Goal: Use online tool/utility: Utilize a website feature to perform a specific function

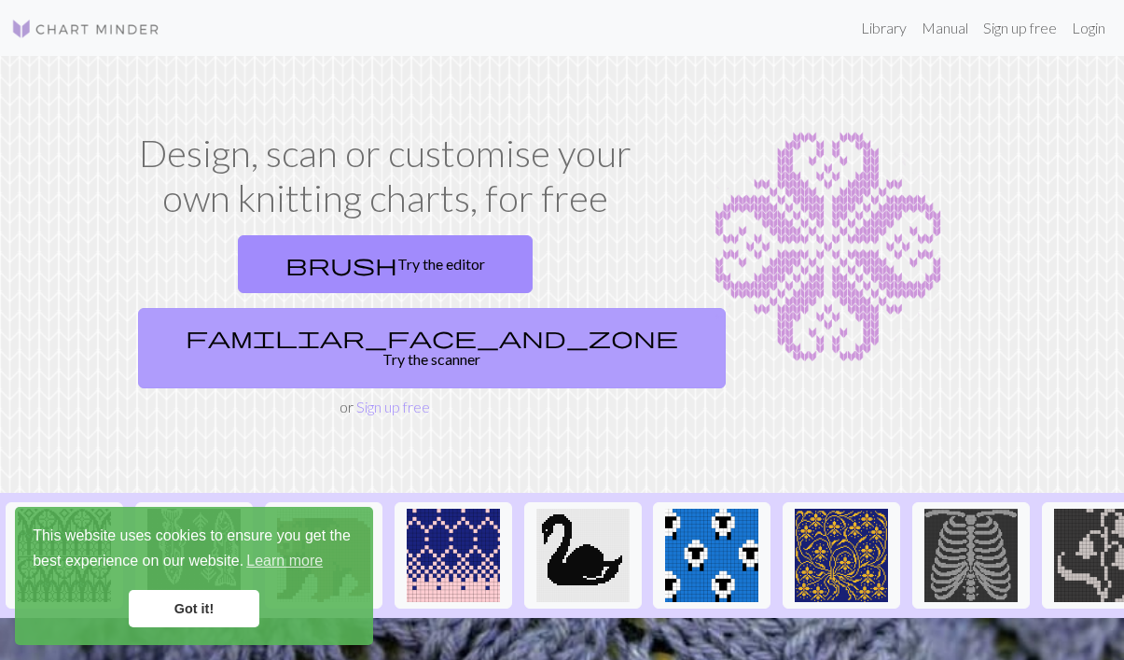
click at [585, 308] on link "familiar_face_and_zone Try the scanner" at bounding box center [432, 348] width 588 height 80
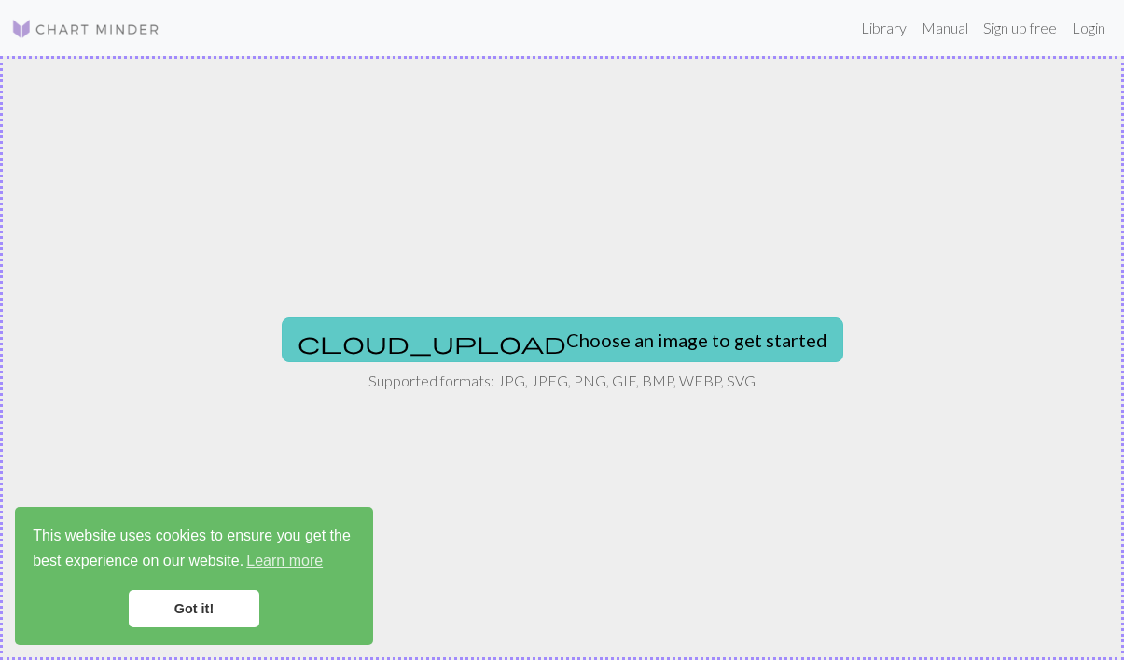
click at [673, 336] on button "cloud_upload Choose an image to get started" at bounding box center [563, 339] width 562 height 45
type input "C:\fakepath\Screenshot [DATE] 11.50.38.png"
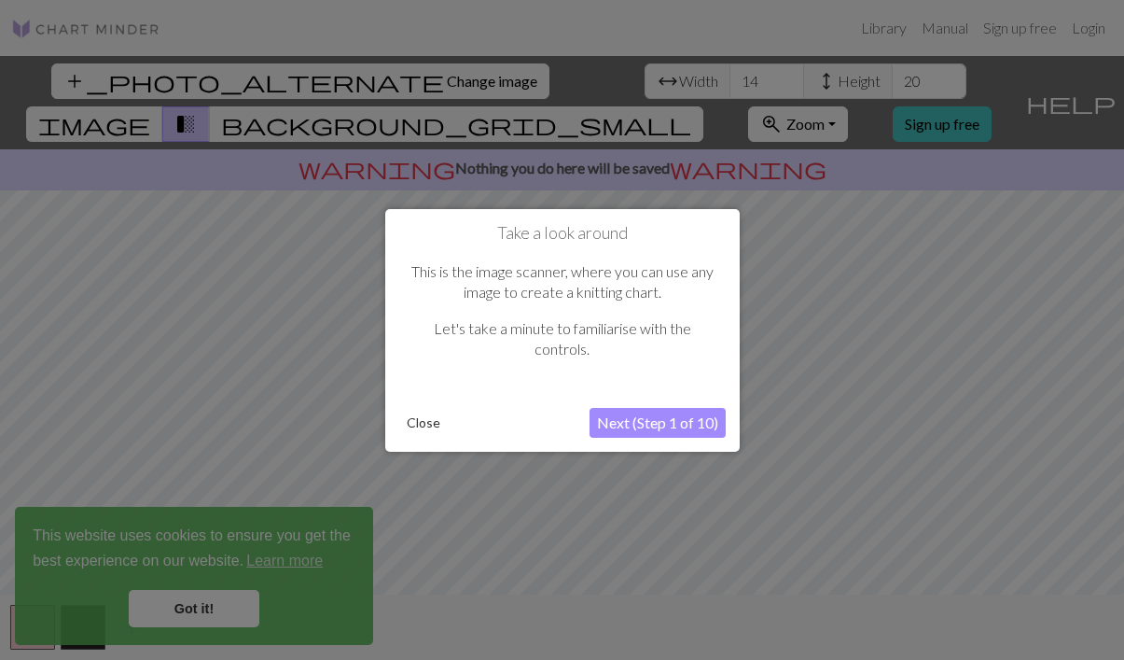
click at [663, 422] on button "Next (Step 1 of 10)" at bounding box center [658, 423] width 136 height 30
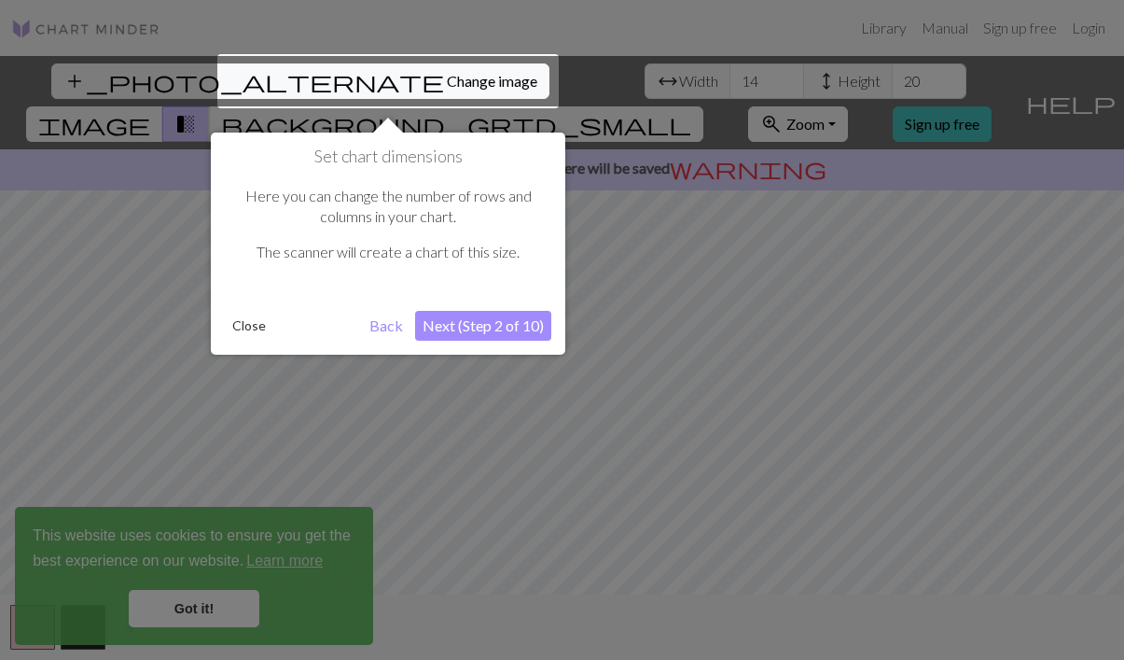
click at [474, 332] on button "Next (Step 2 of 10)" at bounding box center [483, 326] width 136 height 30
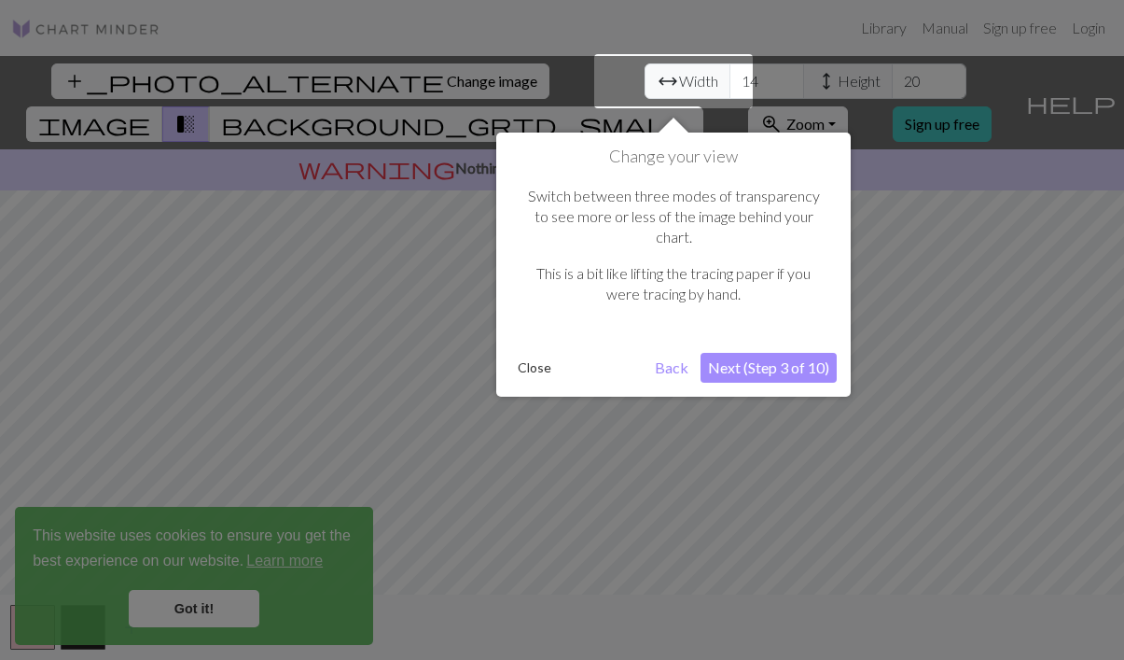
click at [732, 353] on button "Next (Step 3 of 10)" at bounding box center [769, 368] width 136 height 30
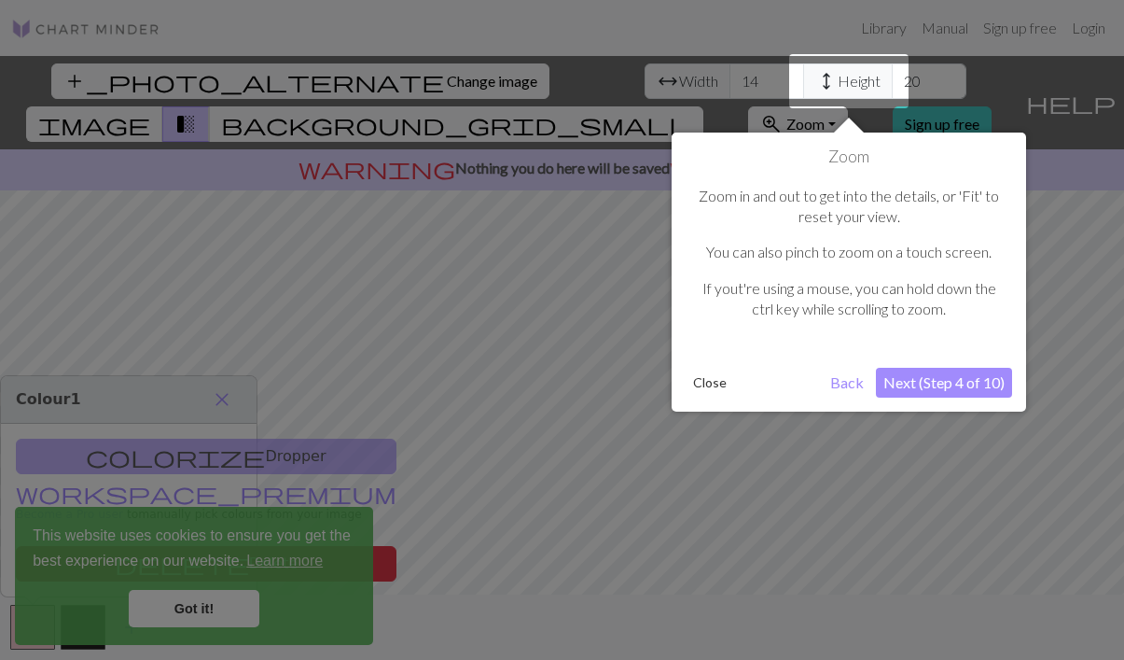
click at [938, 382] on button "Next (Step 4 of 10)" at bounding box center [944, 383] width 136 height 30
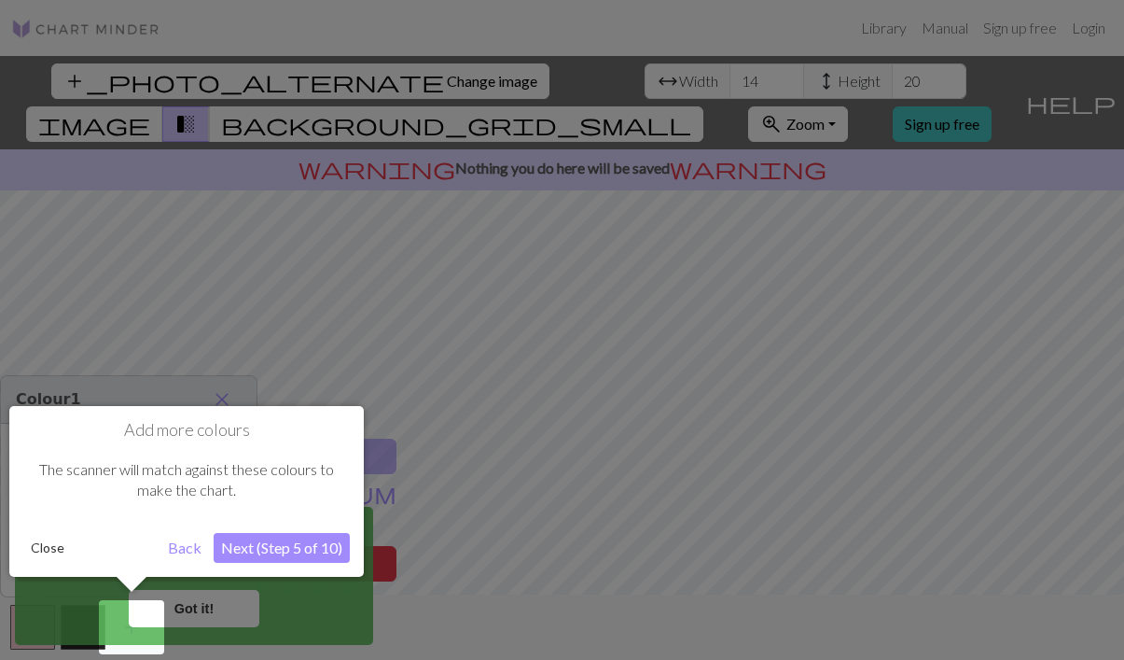
click at [281, 557] on button "Next (Step 5 of 10)" at bounding box center [282, 548] width 136 height 30
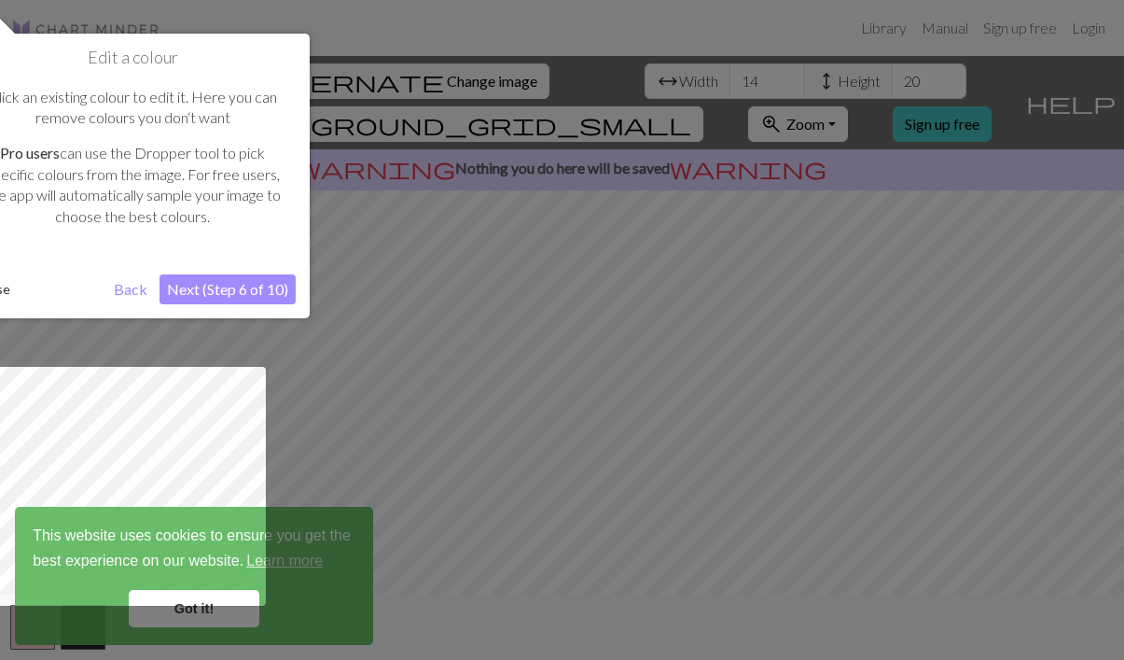
click at [230, 277] on button "Next (Step 6 of 10)" at bounding box center [228, 289] width 136 height 30
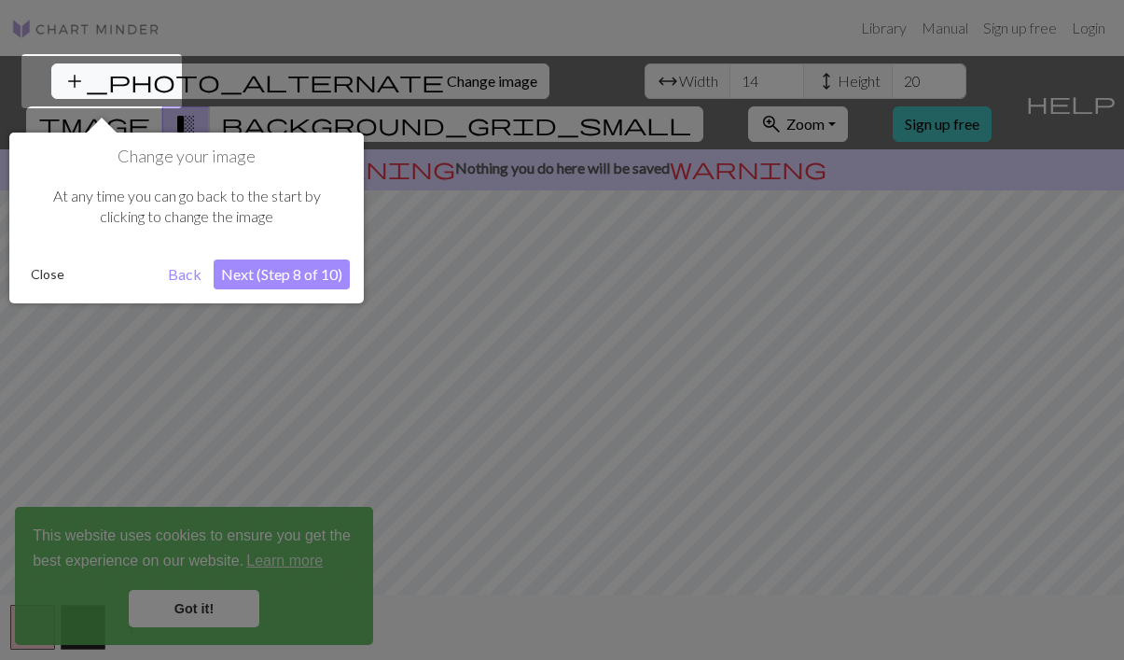
click at [301, 264] on button "Next (Step 8 of 10)" at bounding box center [282, 274] width 136 height 30
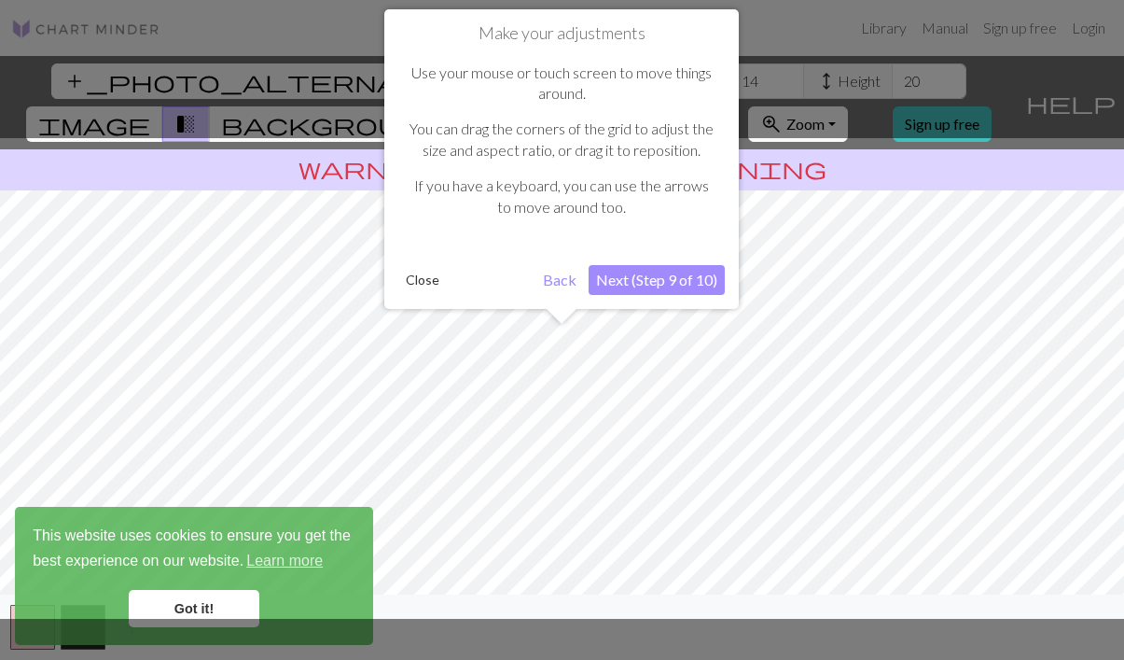
click at [650, 287] on button "Next (Step 9 of 10)" at bounding box center [657, 280] width 136 height 30
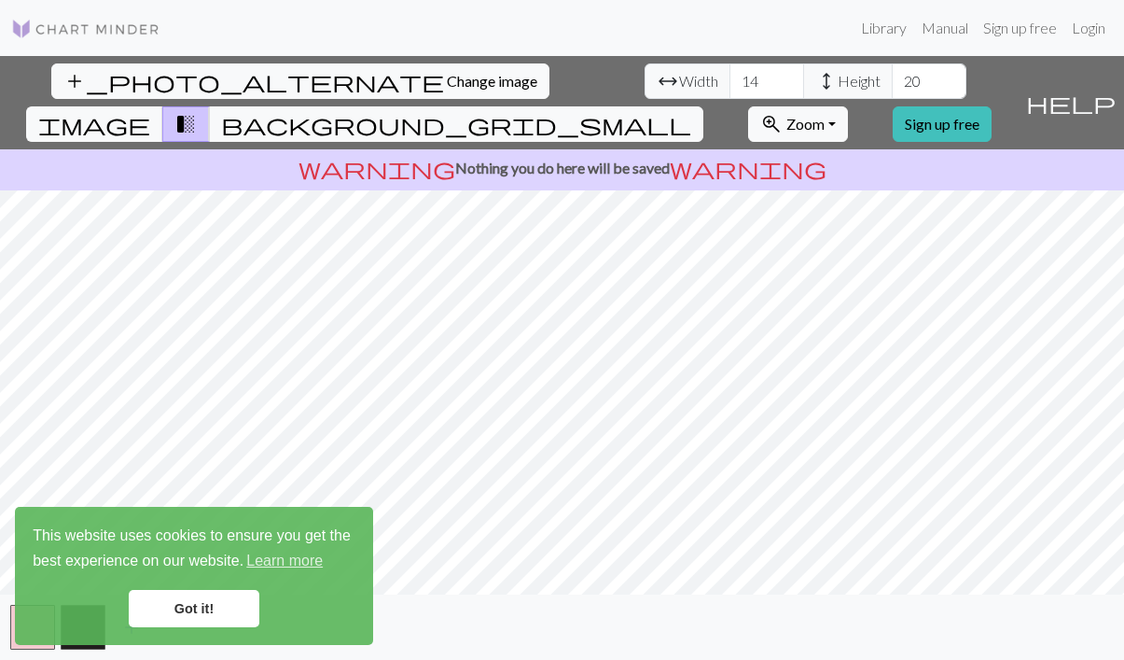
click at [724, 146] on div "add_photo_alternate Change image arrow_range Width 14 height Height 20 image tr…" at bounding box center [562, 358] width 1124 height 604
click at [406, 603] on div "add_photo_alternate Change image arrow_range Width 14 height Height 20 image tr…" at bounding box center [562, 358] width 1124 height 604
click at [185, 607] on link "Got it!" at bounding box center [194, 608] width 131 height 37
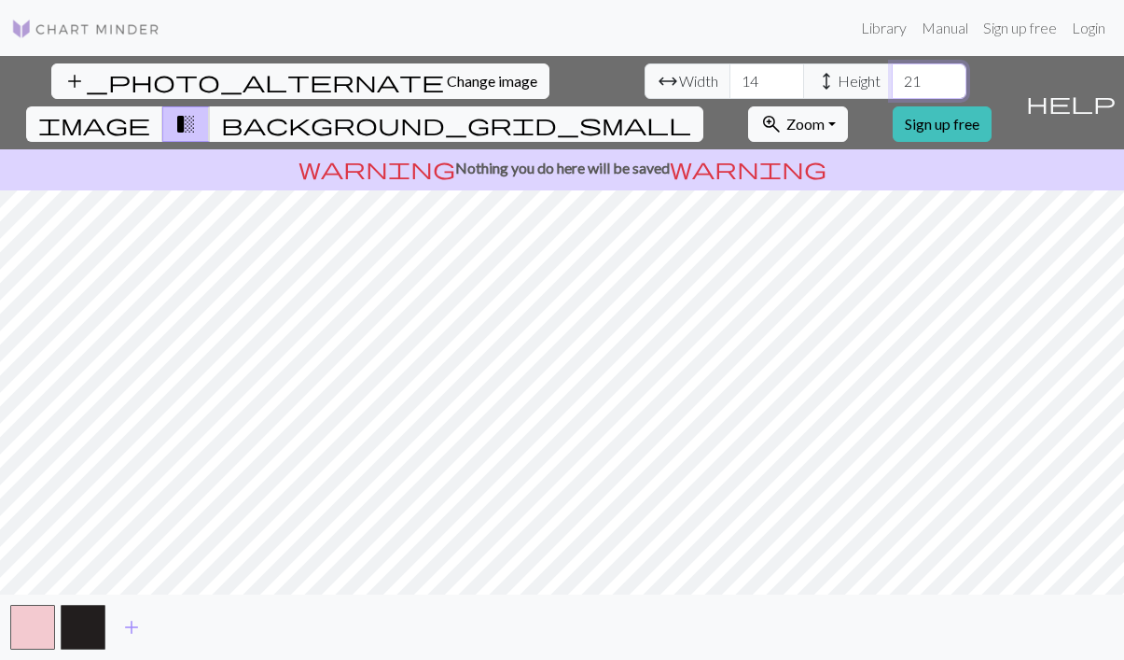
click at [892, 77] on input "21" at bounding box center [929, 80] width 75 height 35
click at [892, 89] on input "20" at bounding box center [929, 80] width 75 height 35
type input "19"
click at [892, 87] on input "19" at bounding box center [929, 80] width 75 height 35
click at [730, 76] on input "15" at bounding box center [767, 80] width 75 height 35
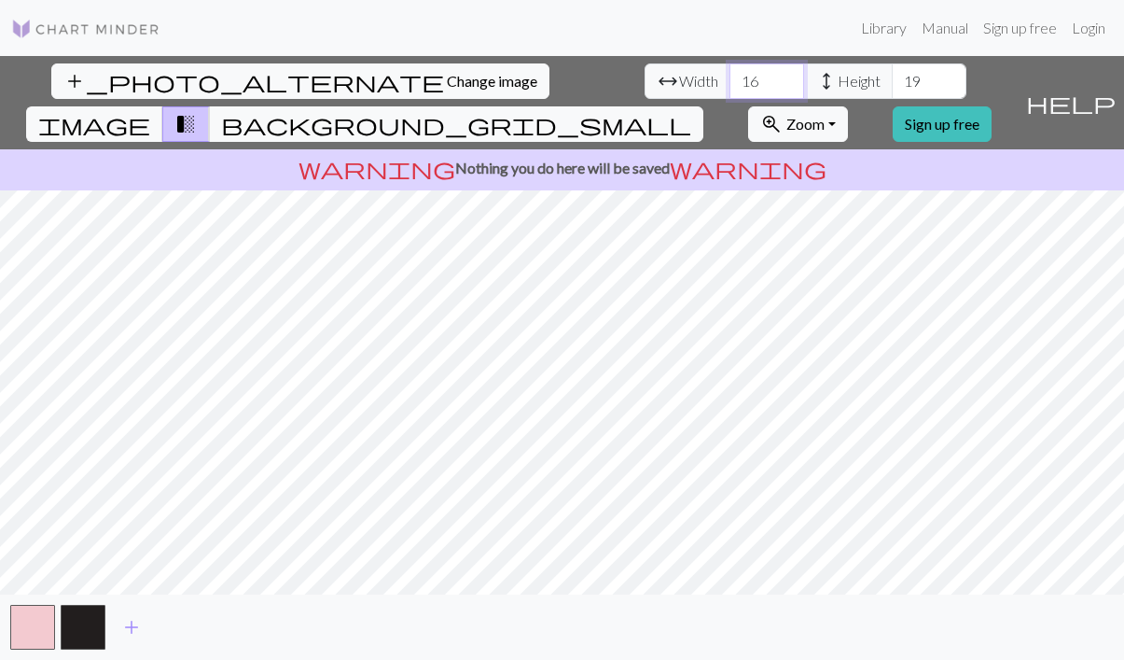
click at [730, 76] on input "16" at bounding box center [767, 80] width 75 height 35
type input "17"
click at [730, 76] on input "17" at bounding box center [767, 80] width 75 height 35
click at [892, 76] on input "20" at bounding box center [929, 80] width 75 height 35
type input "21"
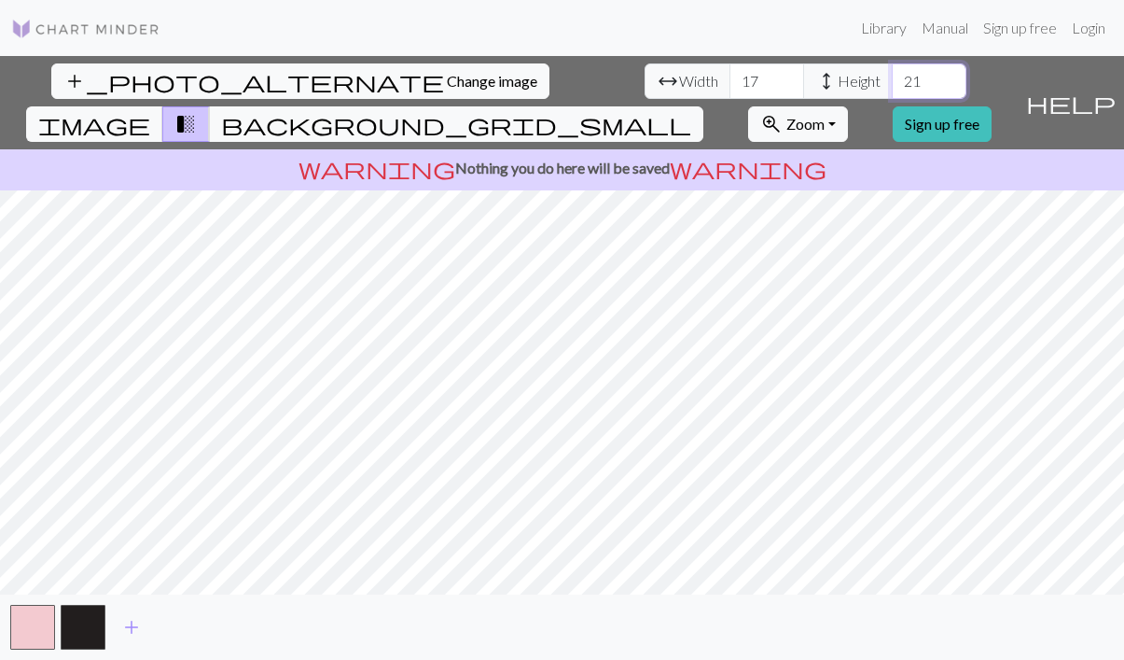
click at [892, 76] on input "21" at bounding box center [929, 80] width 75 height 35
click at [691, 111] on span "background_grid_small" at bounding box center [456, 124] width 470 height 26
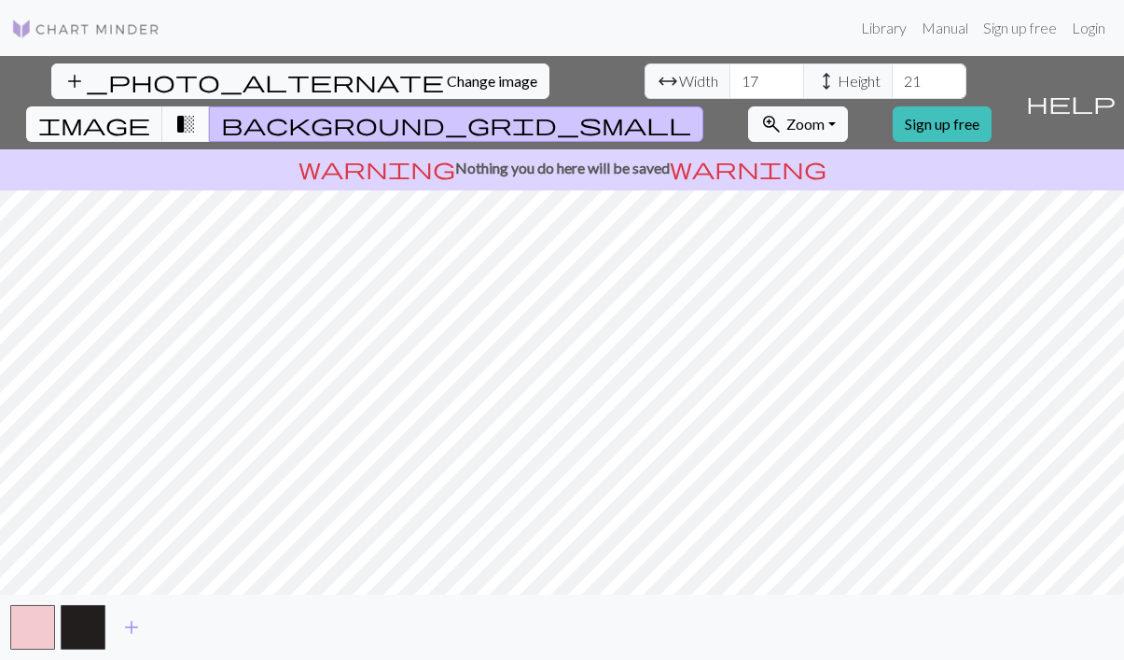
click at [197, 111] on span "transition_fade" at bounding box center [185, 124] width 22 height 26
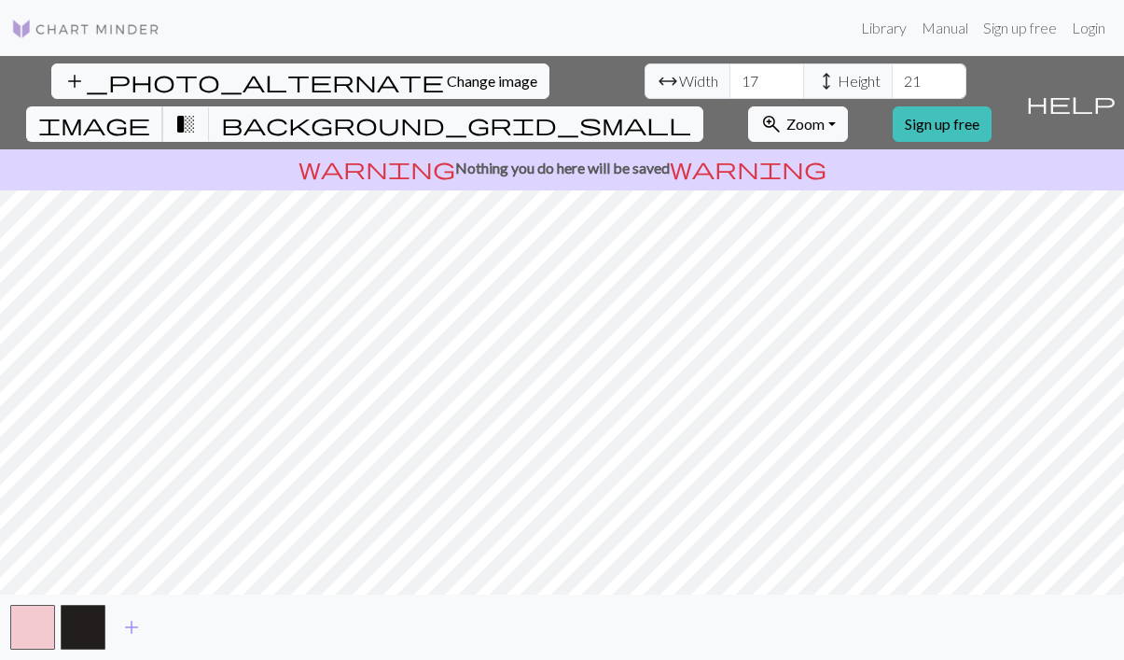
click at [150, 111] on span "image" at bounding box center [94, 124] width 112 height 26
click at [197, 111] on span "transition_fade" at bounding box center [185, 124] width 22 height 26
click at [730, 77] on input "18" at bounding box center [767, 80] width 75 height 35
click at [730, 77] on input "19" at bounding box center [767, 80] width 75 height 35
click at [730, 77] on input "20" at bounding box center [767, 80] width 75 height 35
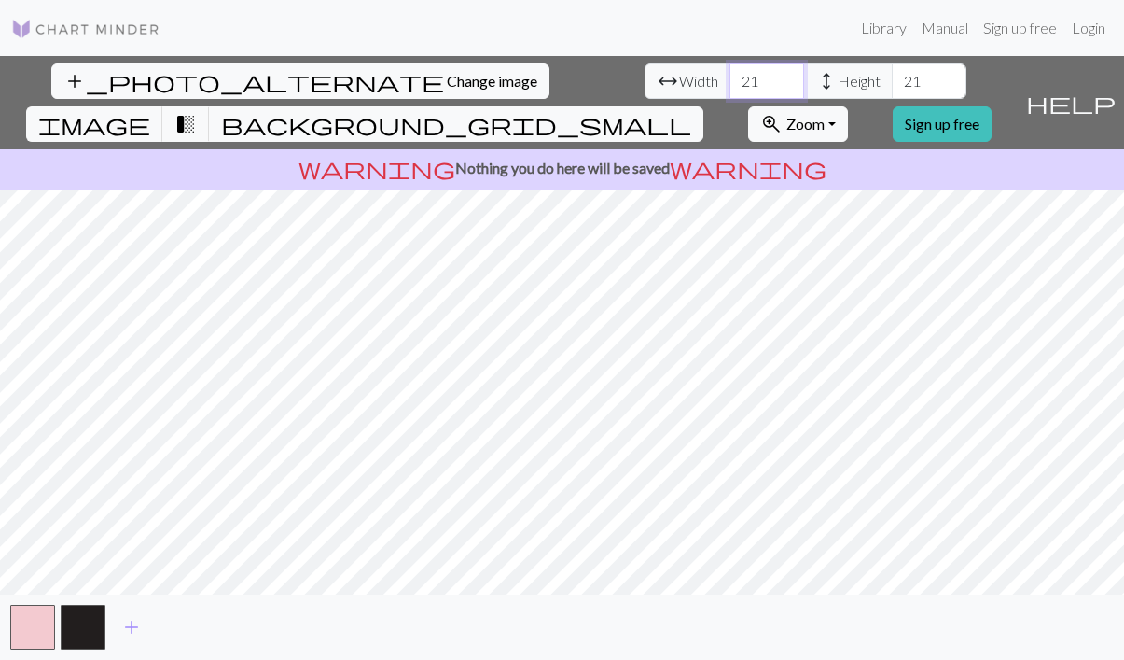
click at [730, 77] on input "21" at bounding box center [767, 80] width 75 height 35
click at [730, 77] on input "22" at bounding box center [767, 80] width 75 height 35
click at [730, 77] on input "23" at bounding box center [767, 80] width 75 height 35
click at [730, 77] on input "24" at bounding box center [767, 80] width 75 height 35
click at [730, 77] on input "25" at bounding box center [767, 80] width 75 height 35
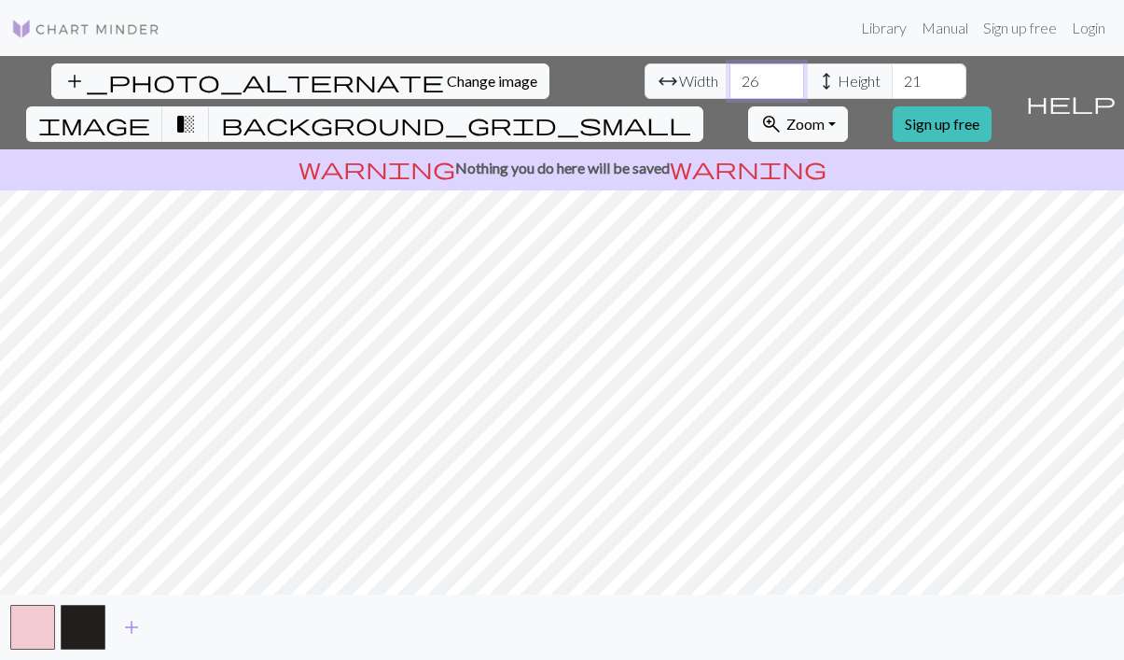
click at [730, 77] on input "26" at bounding box center [767, 80] width 75 height 35
click at [730, 77] on input "27" at bounding box center [767, 80] width 75 height 35
click at [730, 77] on input "28" at bounding box center [767, 80] width 75 height 35
click at [730, 77] on input "29" at bounding box center [767, 80] width 75 height 35
type input "30"
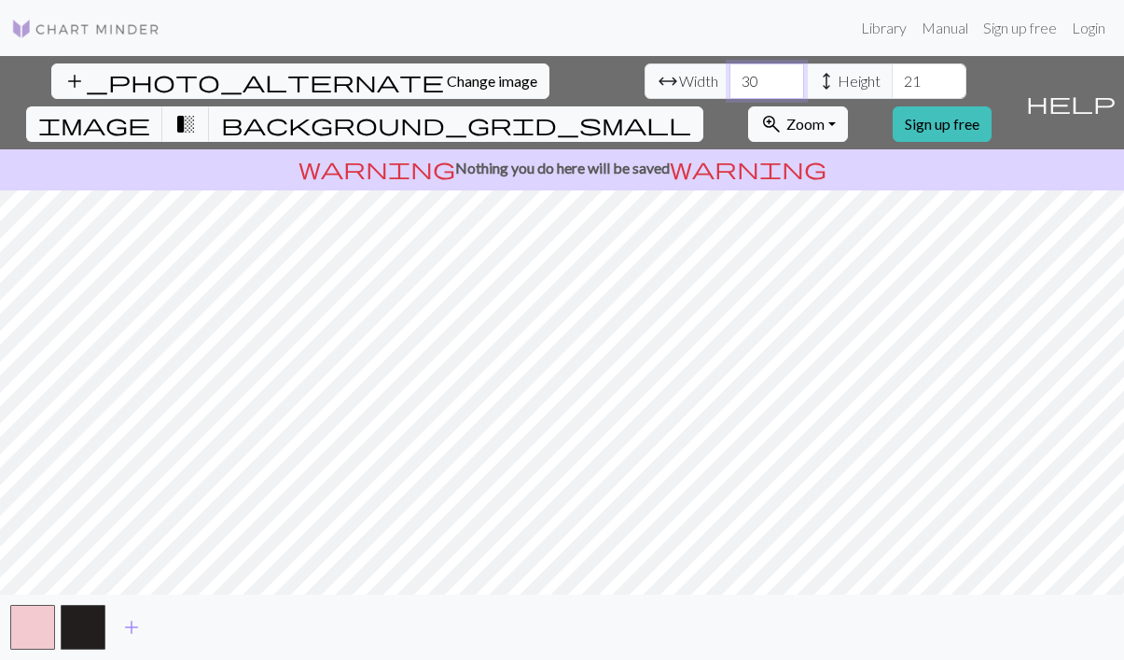
click at [730, 77] on input "30" at bounding box center [767, 80] width 75 height 35
click at [892, 76] on input "22" at bounding box center [929, 80] width 75 height 35
click at [892, 76] on input "23" at bounding box center [929, 80] width 75 height 35
click at [892, 76] on input "24" at bounding box center [929, 80] width 75 height 35
click at [892, 76] on input "25" at bounding box center [929, 80] width 75 height 35
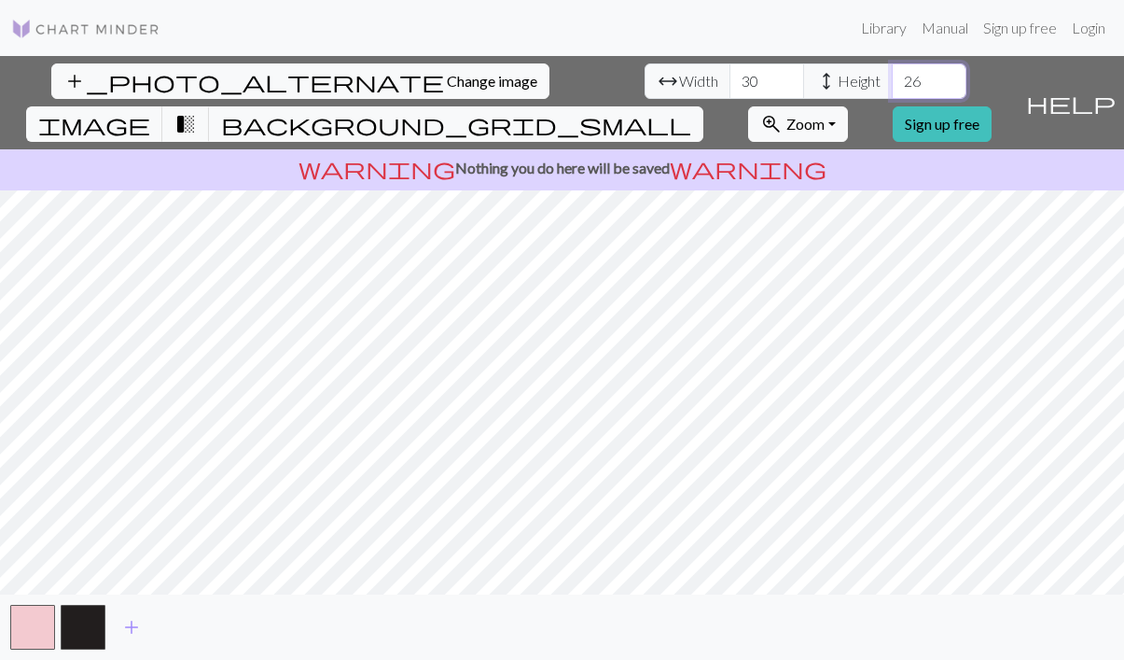
click at [892, 76] on input "26" at bounding box center [929, 80] width 75 height 35
click at [892, 76] on input "27" at bounding box center [929, 80] width 75 height 35
click at [892, 76] on input "28" at bounding box center [929, 80] width 75 height 35
click at [892, 76] on input "29" at bounding box center [929, 80] width 75 height 35
click at [892, 76] on input "30" at bounding box center [929, 80] width 75 height 35
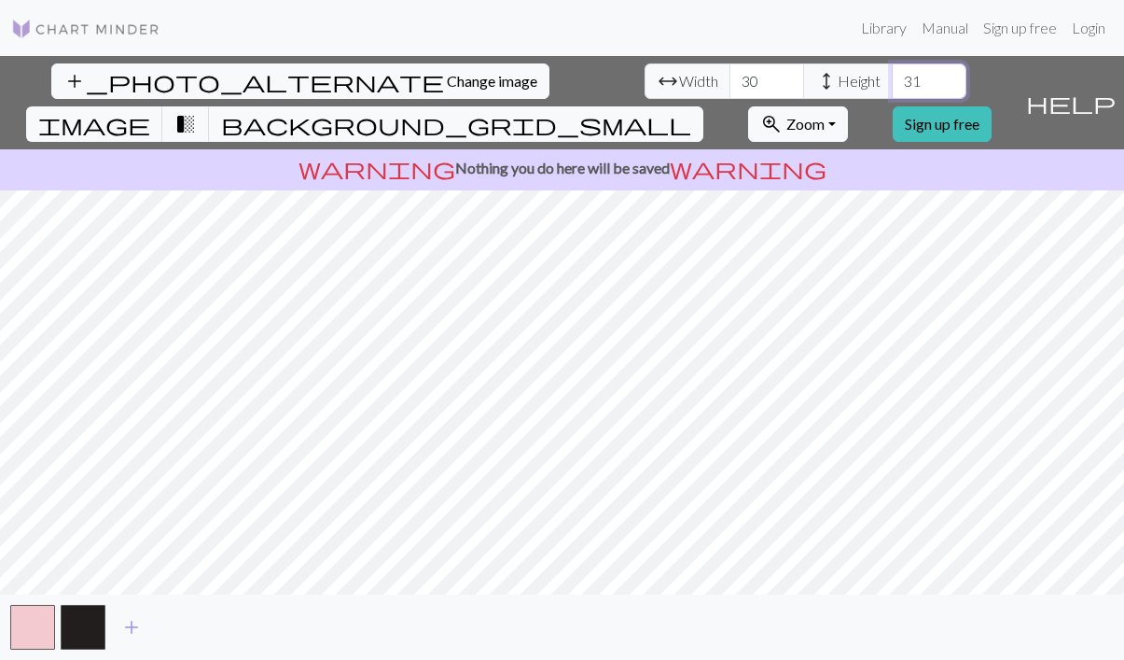
click at [892, 76] on input "31" at bounding box center [929, 80] width 75 height 35
click at [892, 76] on input "32" at bounding box center [929, 80] width 75 height 35
click at [892, 76] on input "33" at bounding box center [929, 80] width 75 height 35
click at [892, 76] on input "34" at bounding box center [929, 80] width 75 height 35
click at [892, 76] on input "35" at bounding box center [929, 80] width 75 height 35
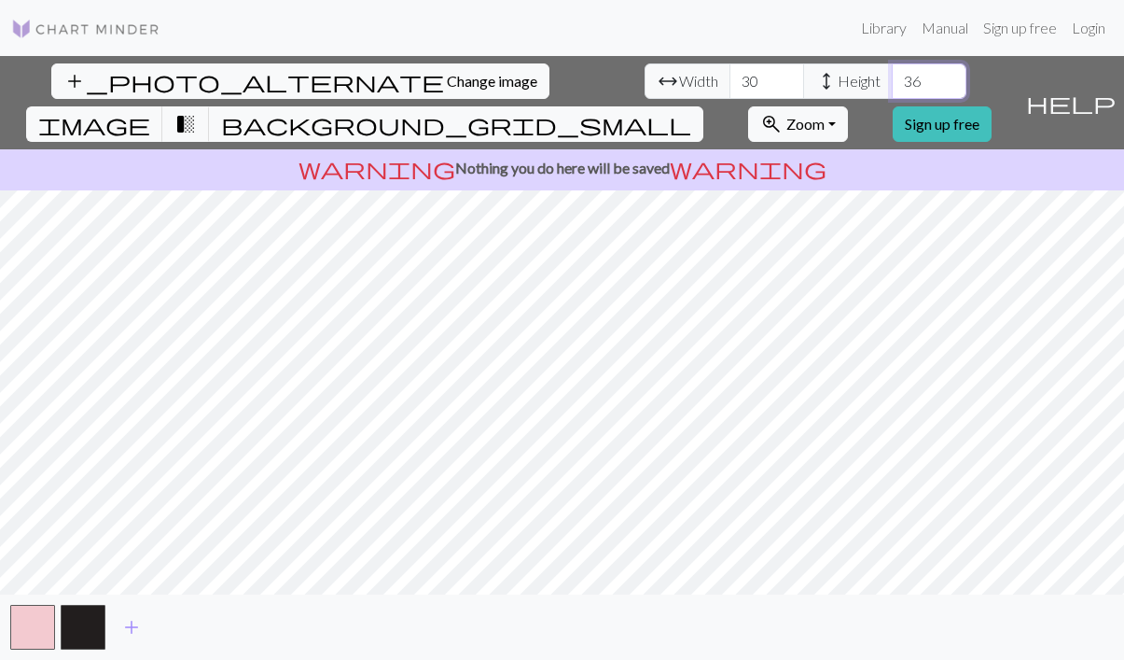
click at [892, 76] on input "36" at bounding box center [929, 80] width 75 height 35
click at [892, 76] on input "37" at bounding box center [929, 80] width 75 height 35
click at [892, 76] on input "38" at bounding box center [929, 80] width 75 height 35
click at [892, 76] on input "39" at bounding box center [929, 80] width 75 height 35
type input "40"
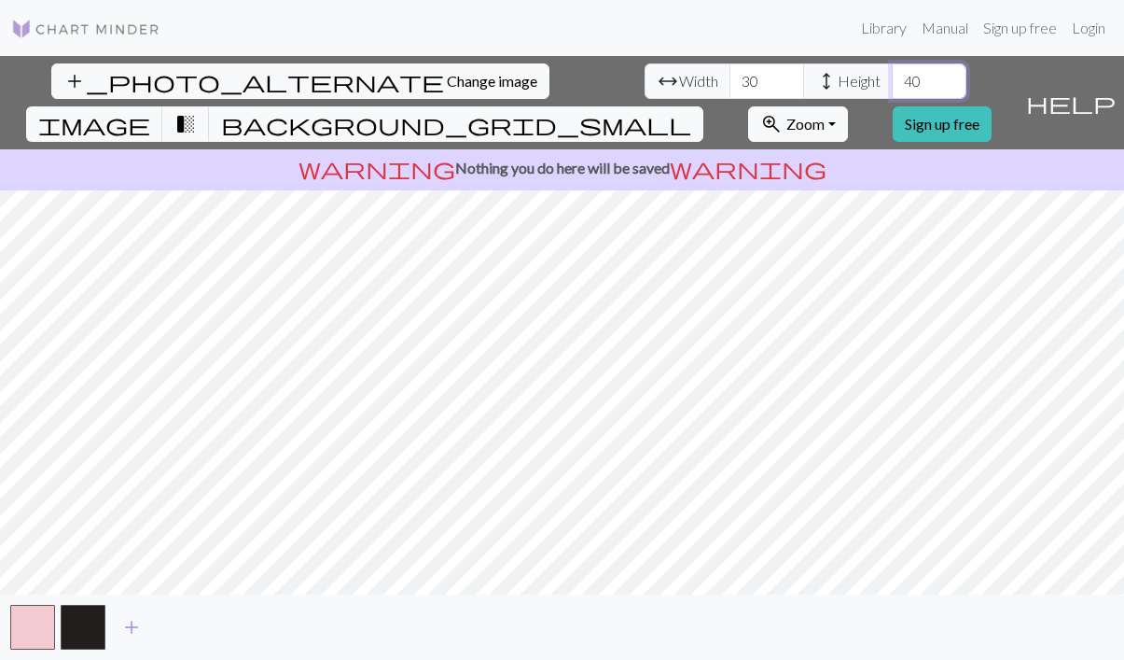
click at [892, 76] on input "40" at bounding box center [929, 80] width 75 height 35
click at [71, 635] on button "button" at bounding box center [83, 627] width 45 height 45
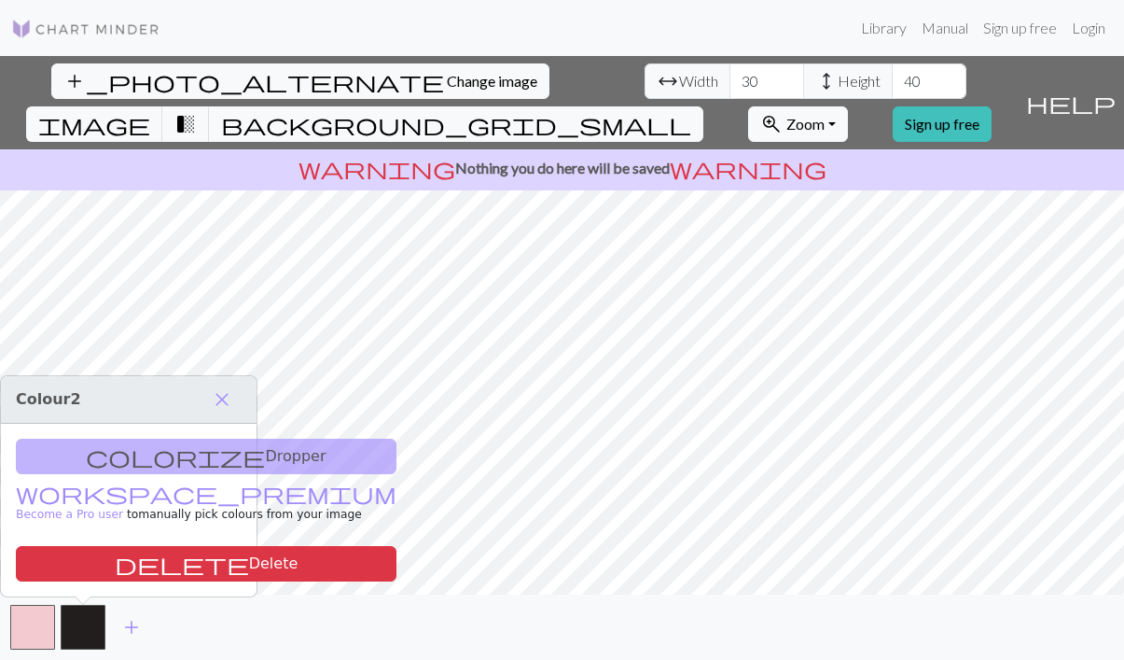
click at [184, 465] on div "colorize Dropper workspace_premium Become a Pro user to manually pick colours f…" at bounding box center [129, 510] width 256 height 173
click at [225, 391] on span "close" at bounding box center [222, 399] width 22 height 26
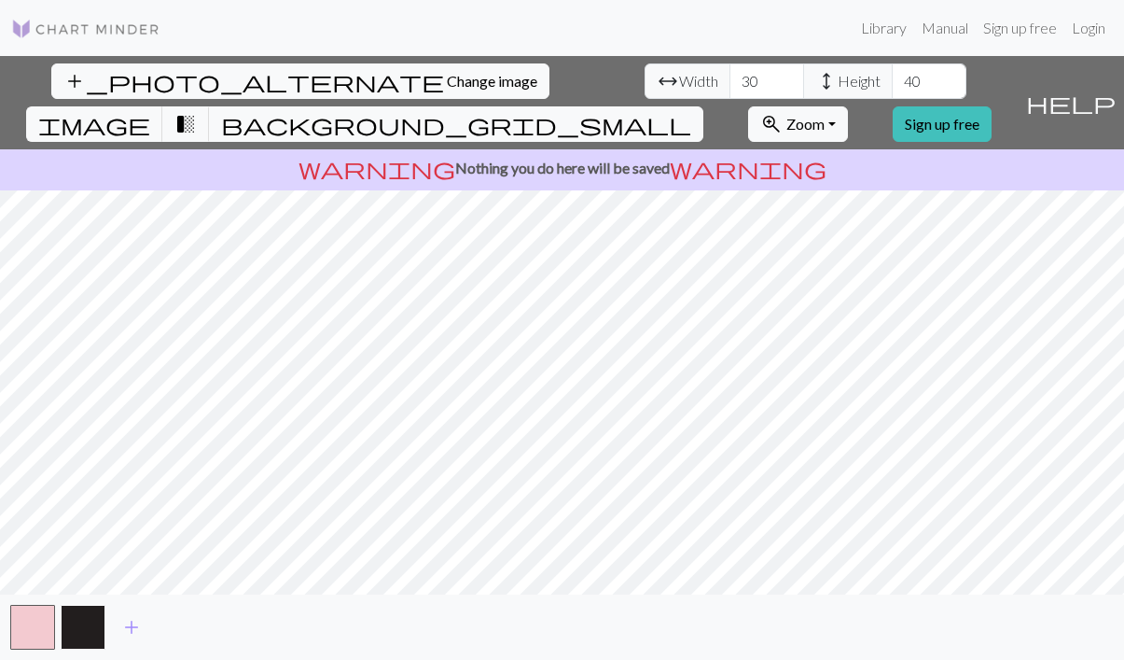
click at [91, 630] on button "button" at bounding box center [83, 627] width 45 height 45
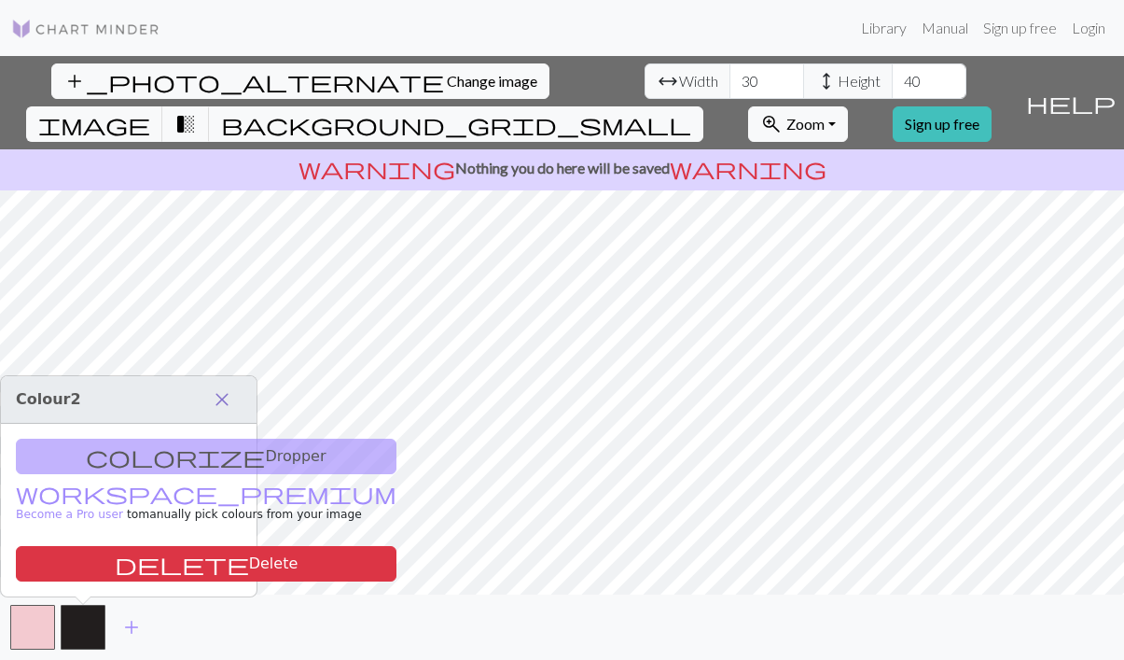
click at [224, 394] on span "close" at bounding box center [222, 399] width 22 height 26
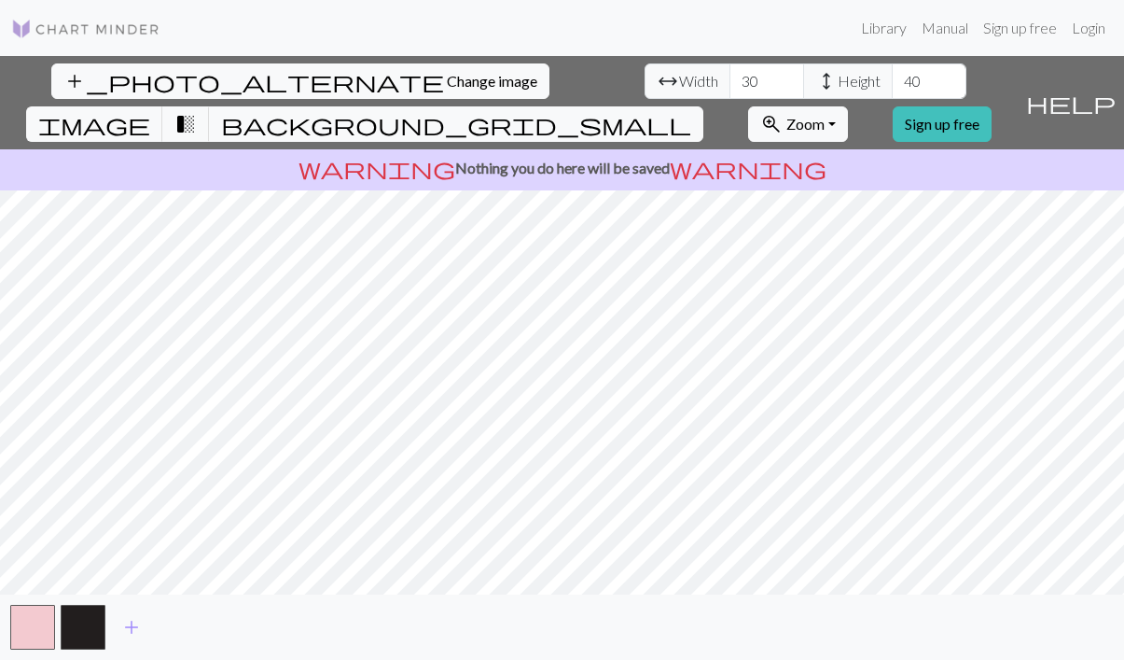
click at [277, 405] on div "add_photo_alternate Change image arrow_range Width 30 height Height 40 image tr…" at bounding box center [562, 358] width 1124 height 604
click at [197, 111] on span "transition_fade" at bounding box center [185, 124] width 22 height 26
click at [150, 111] on span "image" at bounding box center [94, 124] width 112 height 26
click at [197, 111] on span "transition_fade" at bounding box center [185, 124] width 22 height 26
click at [150, 111] on span "image" at bounding box center [94, 124] width 112 height 26
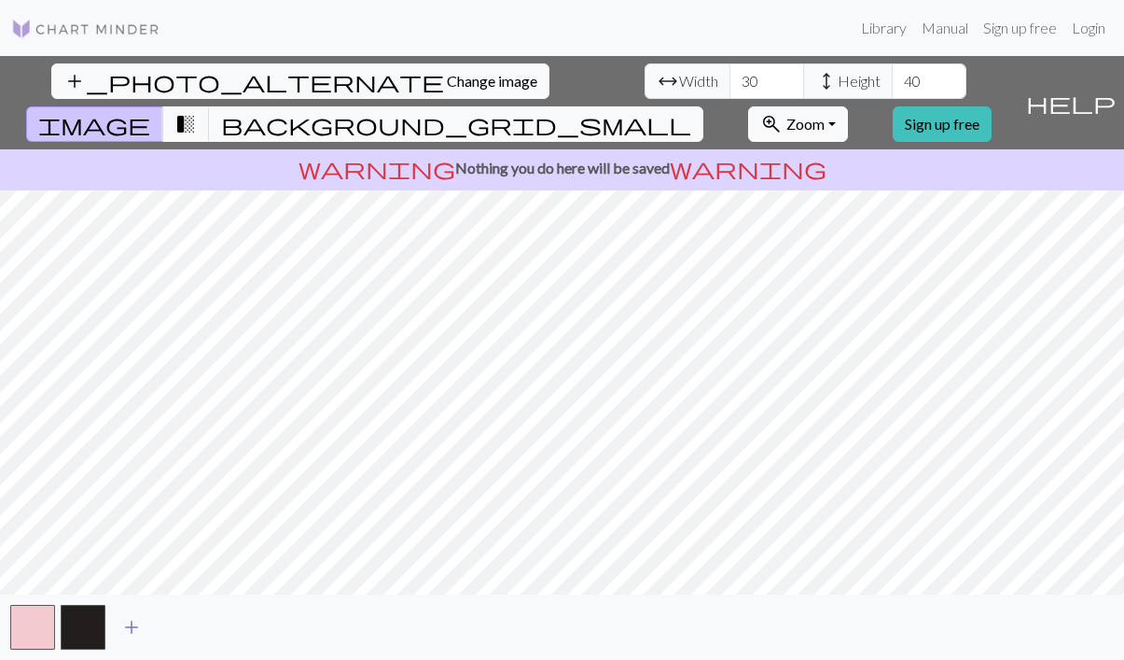
click at [122, 615] on span "add" at bounding box center [131, 627] width 22 height 26
click at [180, 622] on span "add" at bounding box center [182, 627] width 22 height 26
click at [224, 623] on span "add" at bounding box center [232, 627] width 22 height 26
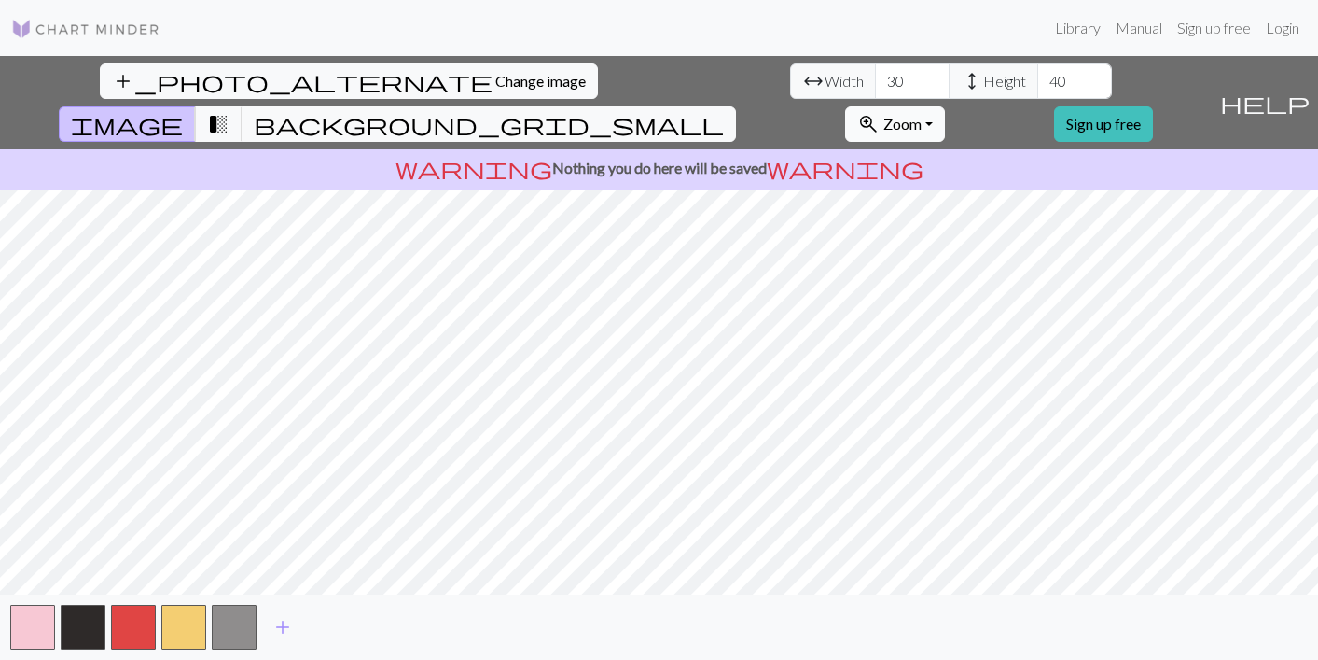
click at [922, 115] on span "Zoom" at bounding box center [902, 124] width 38 height 18
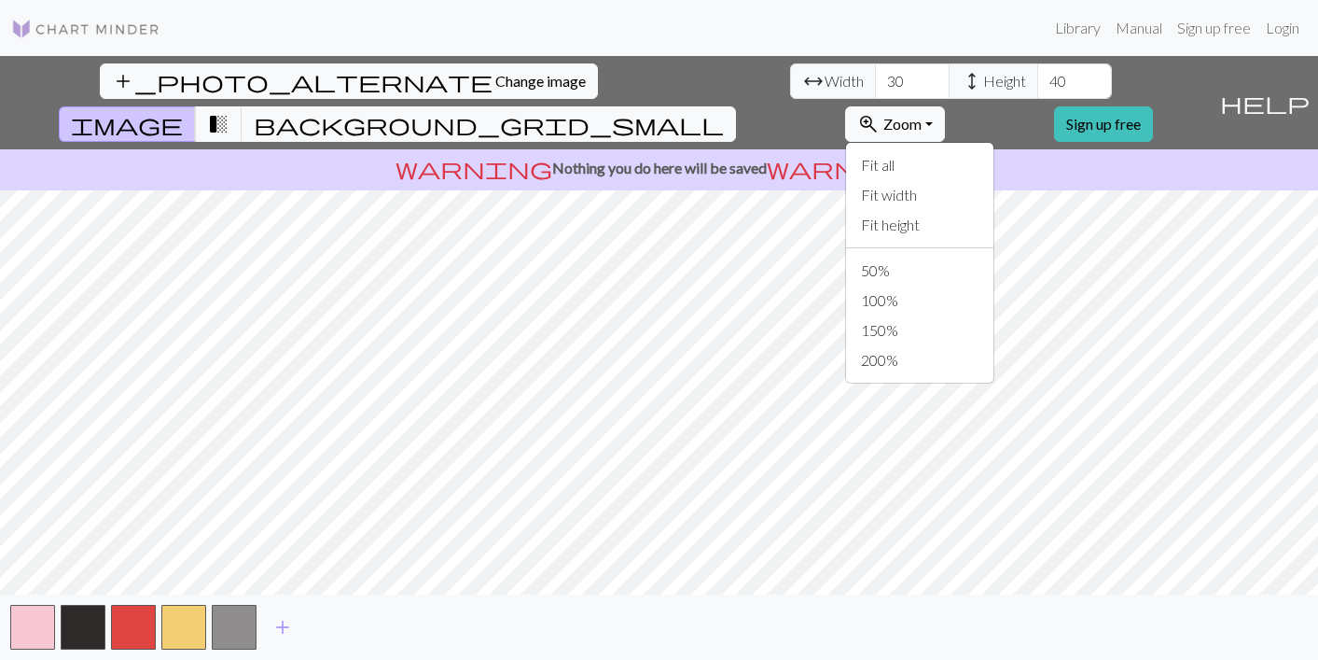
click at [922, 115] on span "Zoom" at bounding box center [902, 124] width 38 height 18
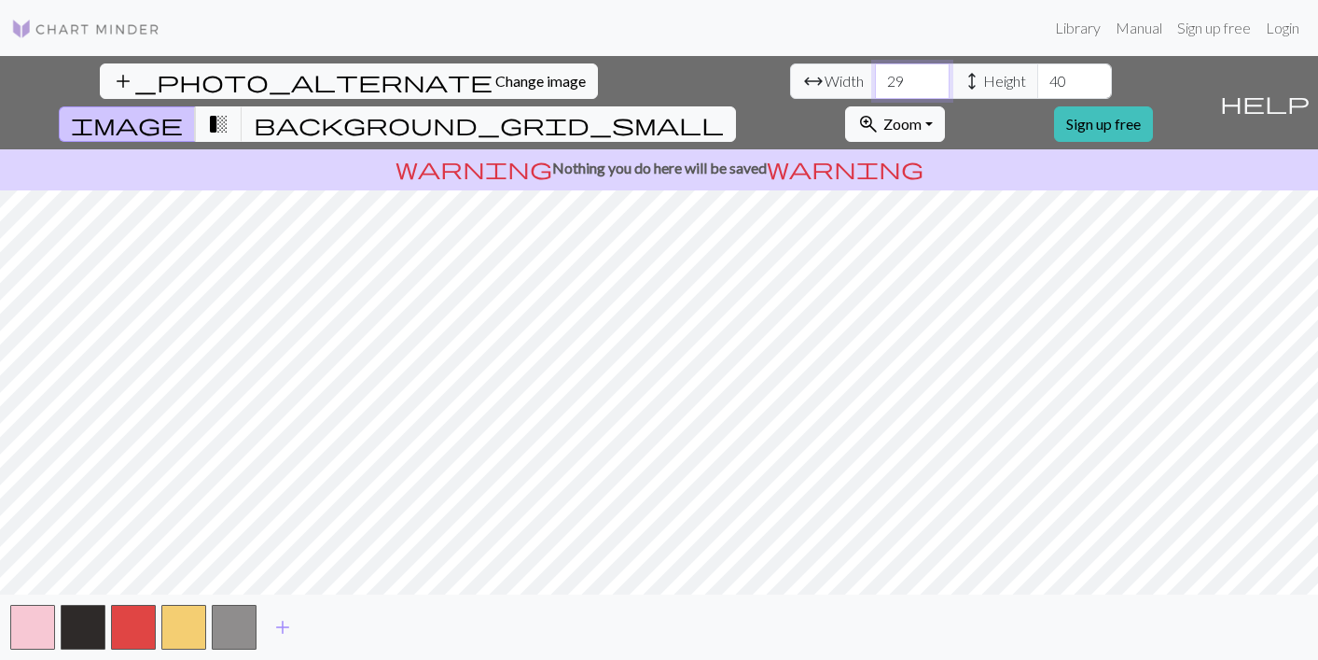
click at [875, 82] on input "29" at bounding box center [912, 80] width 75 height 35
click at [875, 82] on input "28" at bounding box center [912, 80] width 75 height 35
click at [875, 82] on input "27" at bounding box center [912, 80] width 75 height 35
click at [875, 77] on input "28" at bounding box center [912, 80] width 75 height 35
click at [875, 77] on input "29" at bounding box center [912, 80] width 75 height 35
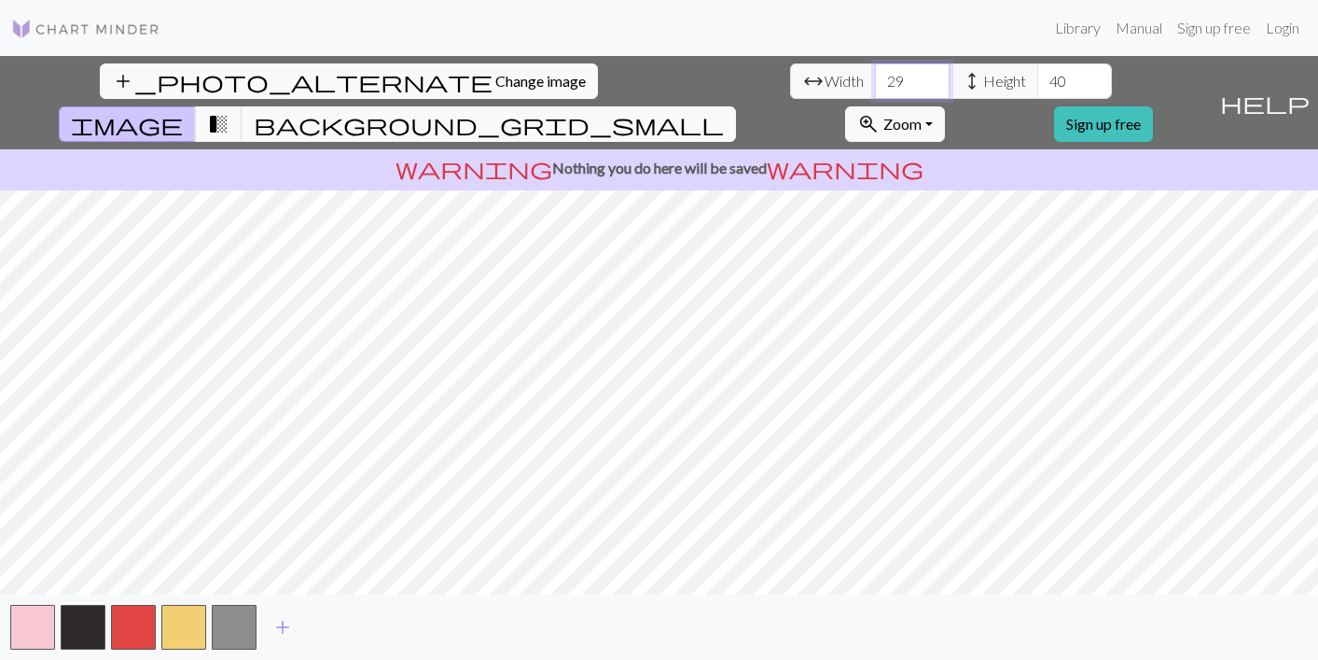
type input "30"
click at [875, 77] on input "30" at bounding box center [912, 80] width 75 height 35
click at [1037, 78] on input "41" at bounding box center [1074, 80] width 75 height 35
click at [1037, 78] on input "42" at bounding box center [1074, 80] width 75 height 35
click at [1037, 78] on input "43" at bounding box center [1074, 80] width 75 height 35
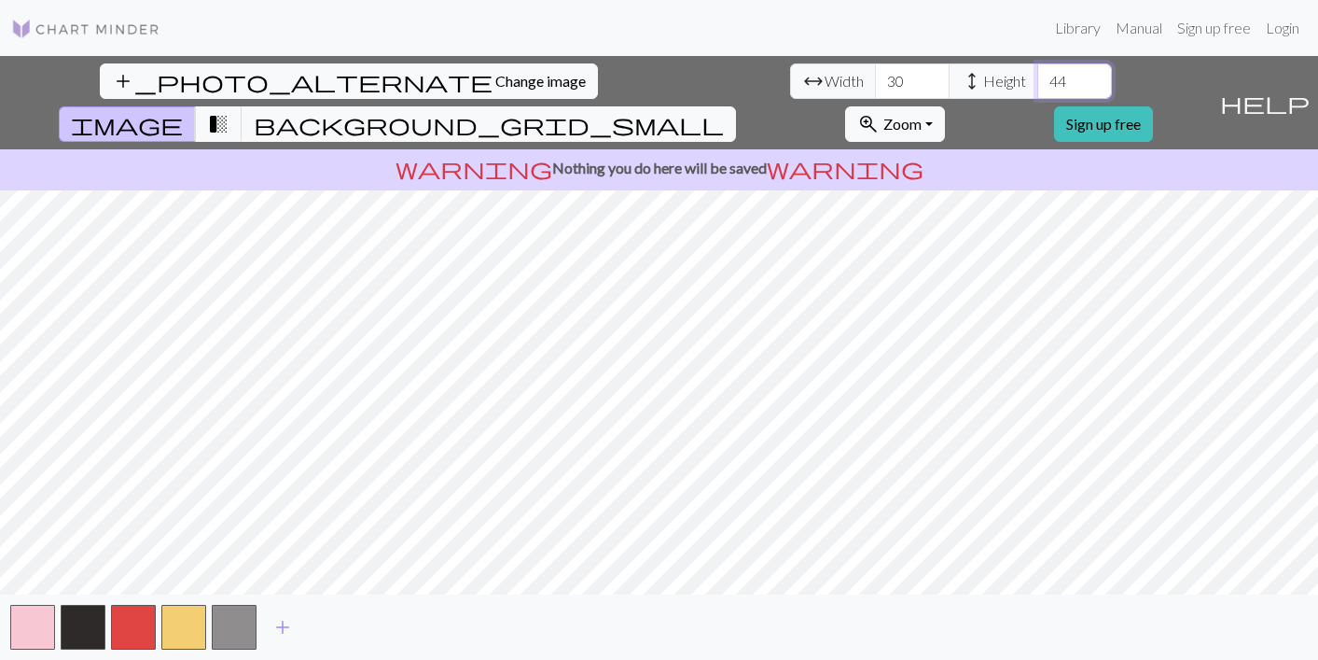
click at [1037, 78] on input "44" at bounding box center [1074, 80] width 75 height 35
type input "45"
click at [1037, 78] on input "45" at bounding box center [1074, 80] width 75 height 35
click at [875, 78] on input "31" at bounding box center [912, 80] width 75 height 35
click at [875, 78] on input "32" at bounding box center [912, 80] width 75 height 35
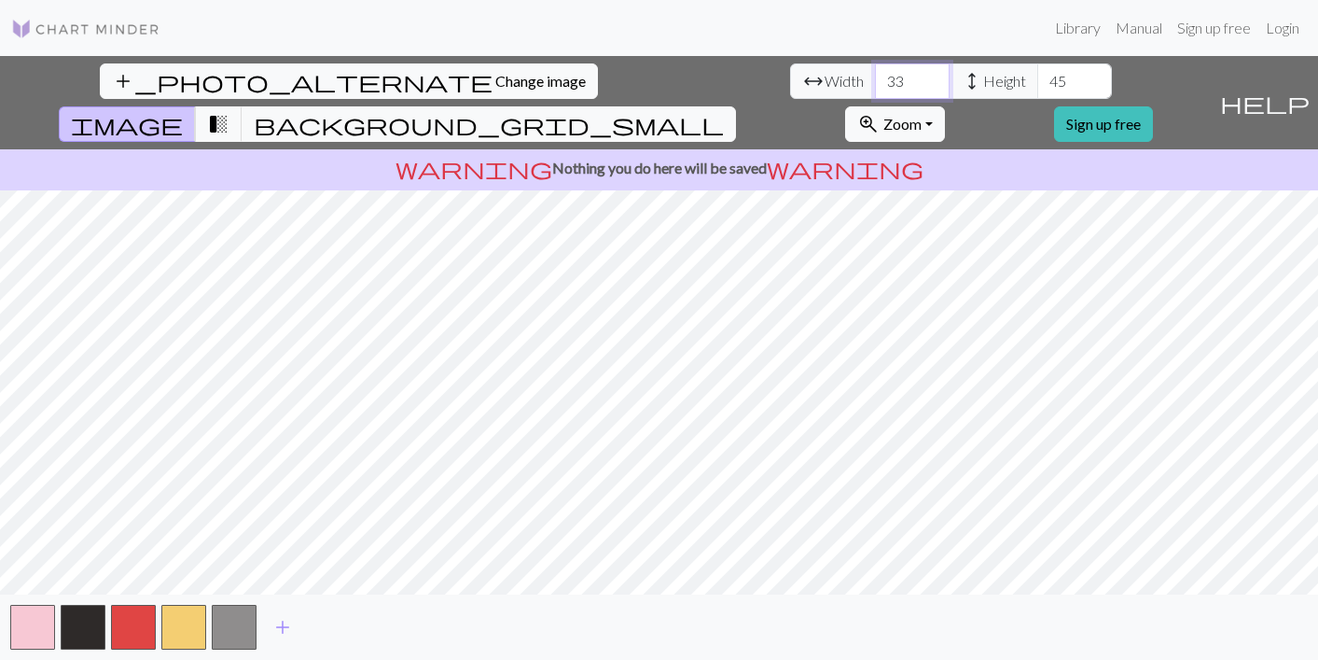
click at [875, 78] on input "33" at bounding box center [912, 80] width 75 height 35
click at [875, 78] on input "34" at bounding box center [912, 80] width 75 height 35
type input "35"
click at [875, 78] on input "35" at bounding box center [912, 80] width 75 height 35
